Goal: Find specific page/section: Find specific page/section

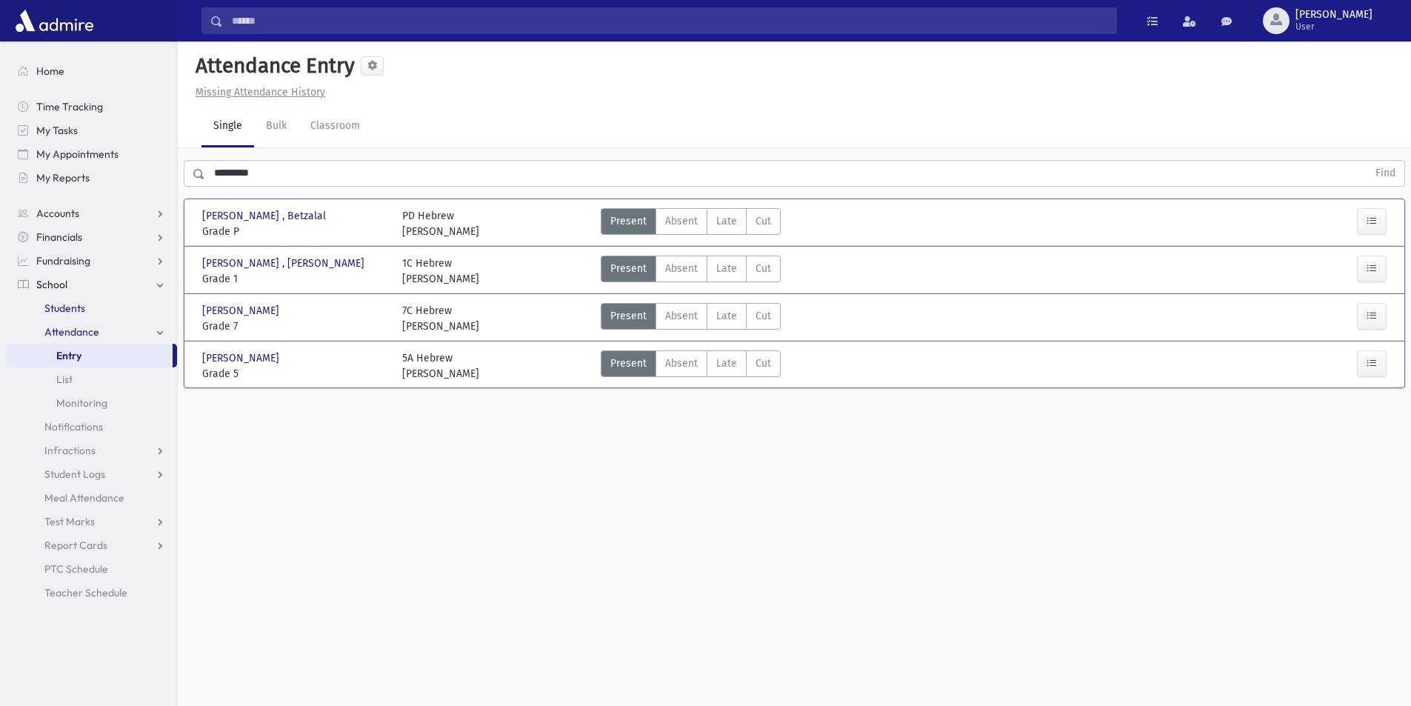
click at [104, 310] on link "Students" at bounding box center [91, 308] width 171 height 24
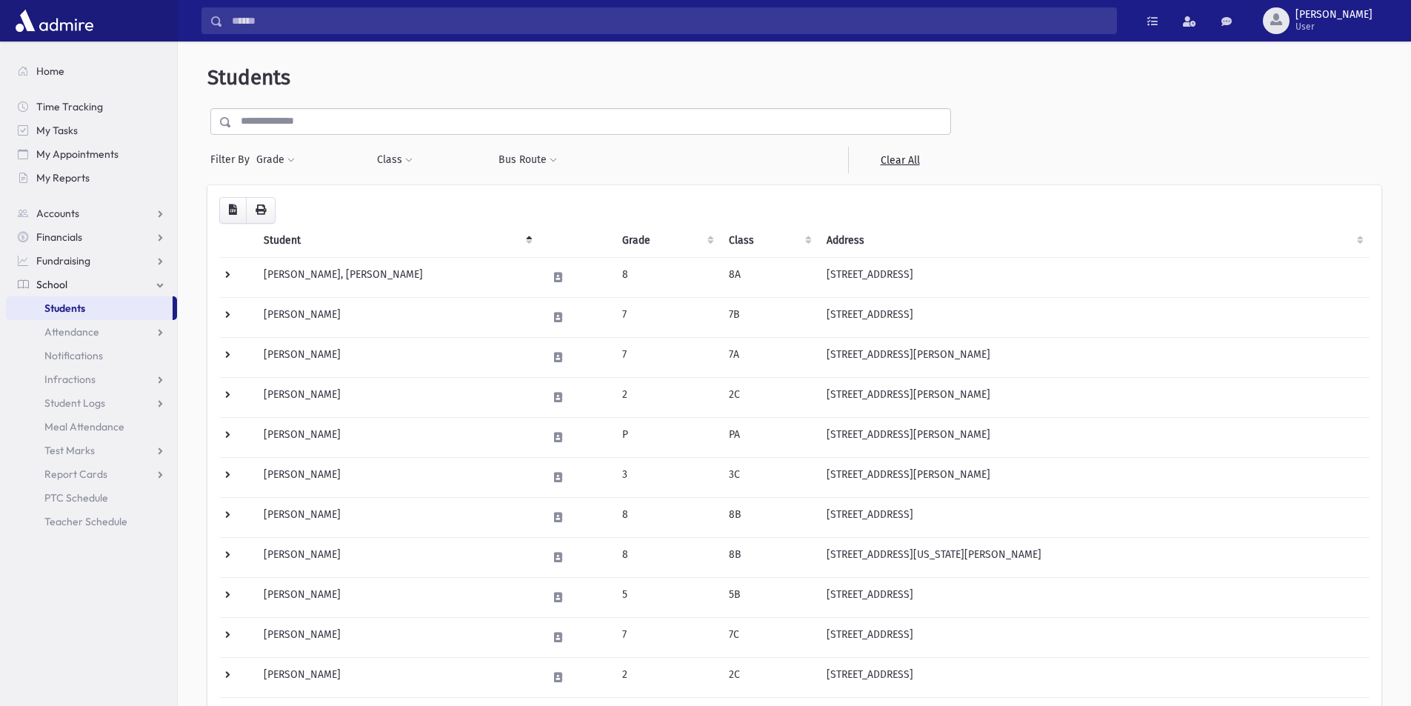
click at [336, 125] on input "text" at bounding box center [591, 121] width 718 height 27
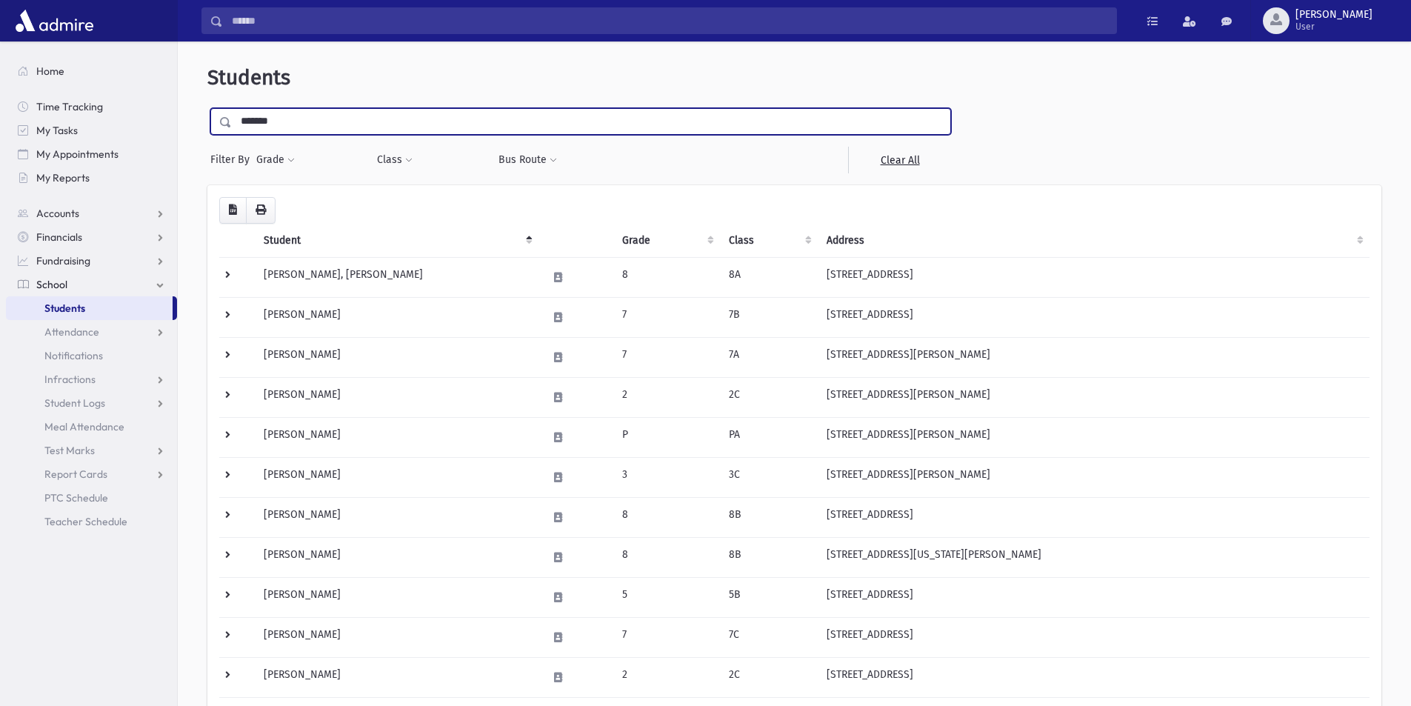
type input "*******"
click at [207, 108] on input "submit" at bounding box center [227, 118] width 41 height 20
